Goal: Transaction & Acquisition: Subscribe to service/newsletter

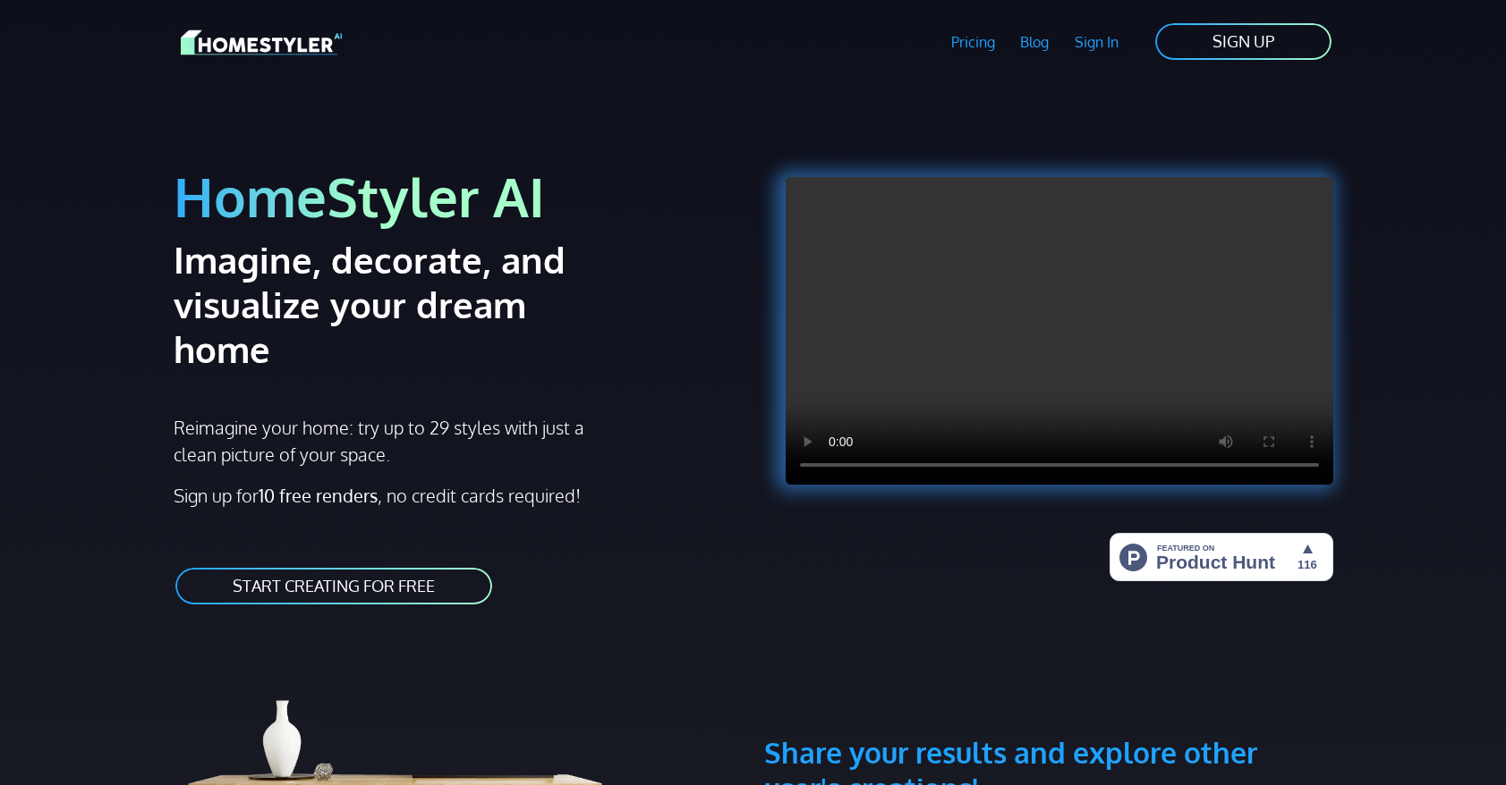
click at [387, 566] on link "START CREATING FOR FREE" at bounding box center [334, 586] width 320 height 40
click at [295, 566] on link "START CREATING FOR FREE" at bounding box center [334, 586] width 320 height 40
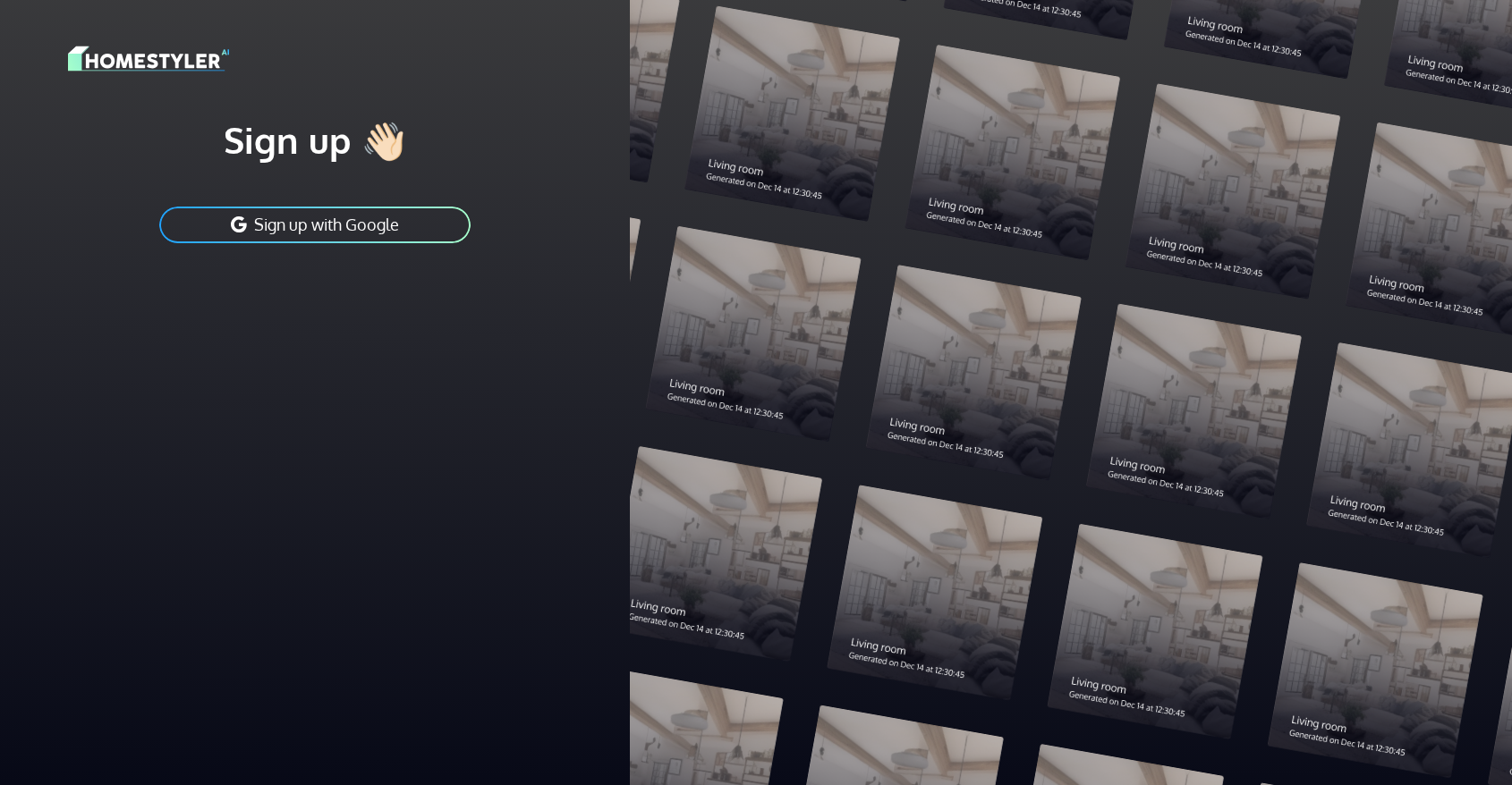
click at [315, 215] on button "Sign up with Google" at bounding box center [314, 225] width 315 height 40
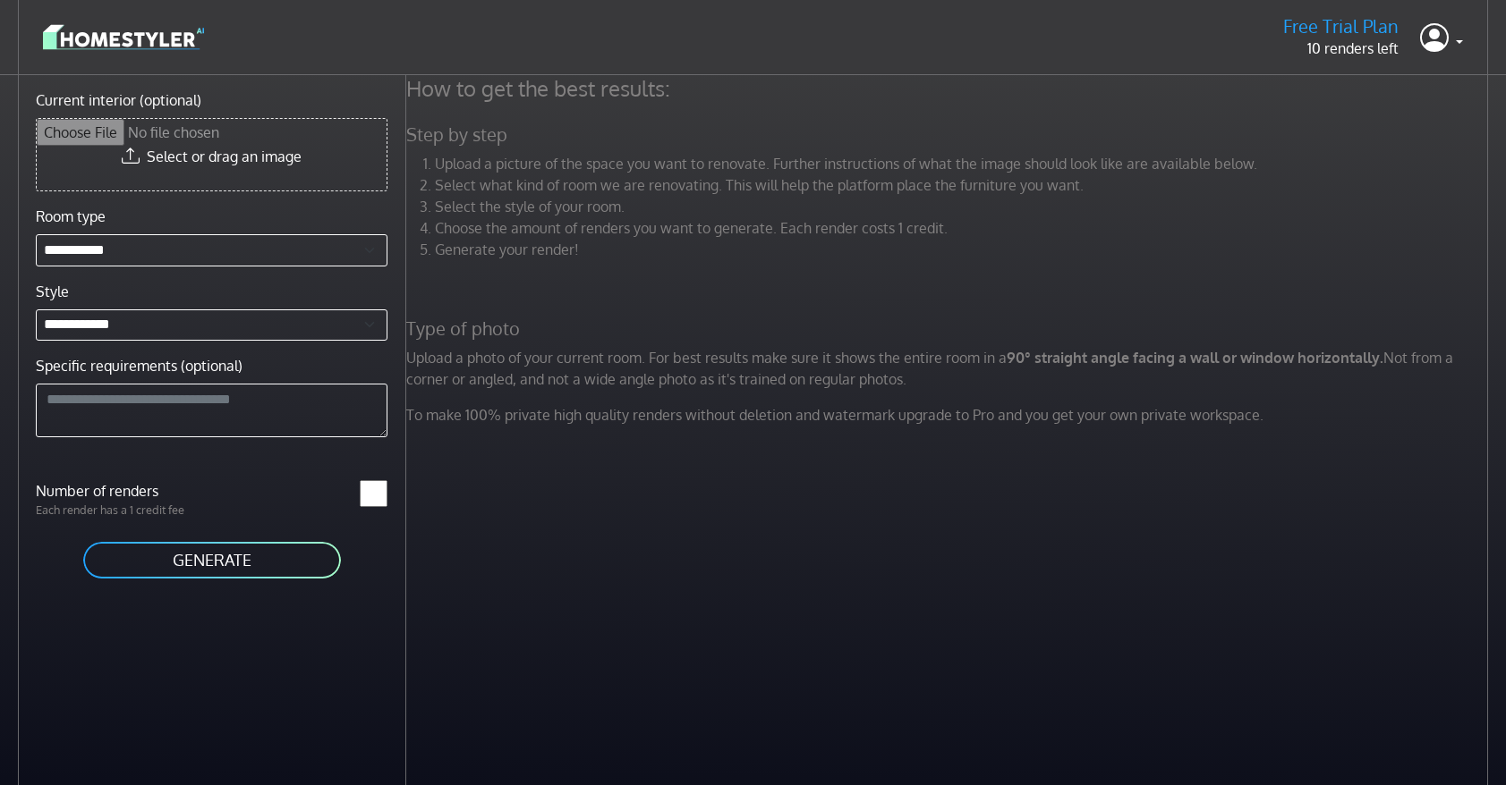
click at [270, 161] on input "Current interior (optional)" at bounding box center [212, 155] width 350 height 72
